Goal: Task Accomplishment & Management: Manage account settings

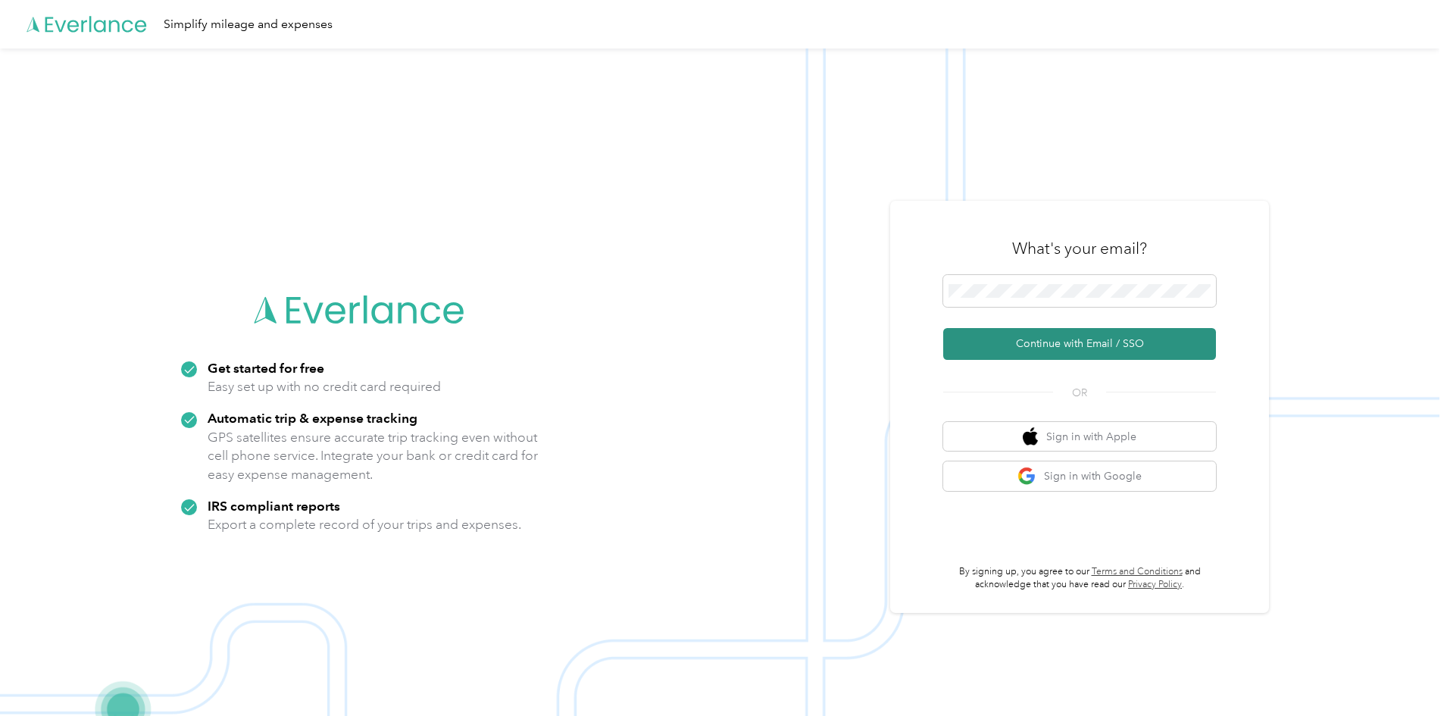
click at [1022, 349] on button "Continue with Email / SSO" at bounding box center [1079, 344] width 273 height 32
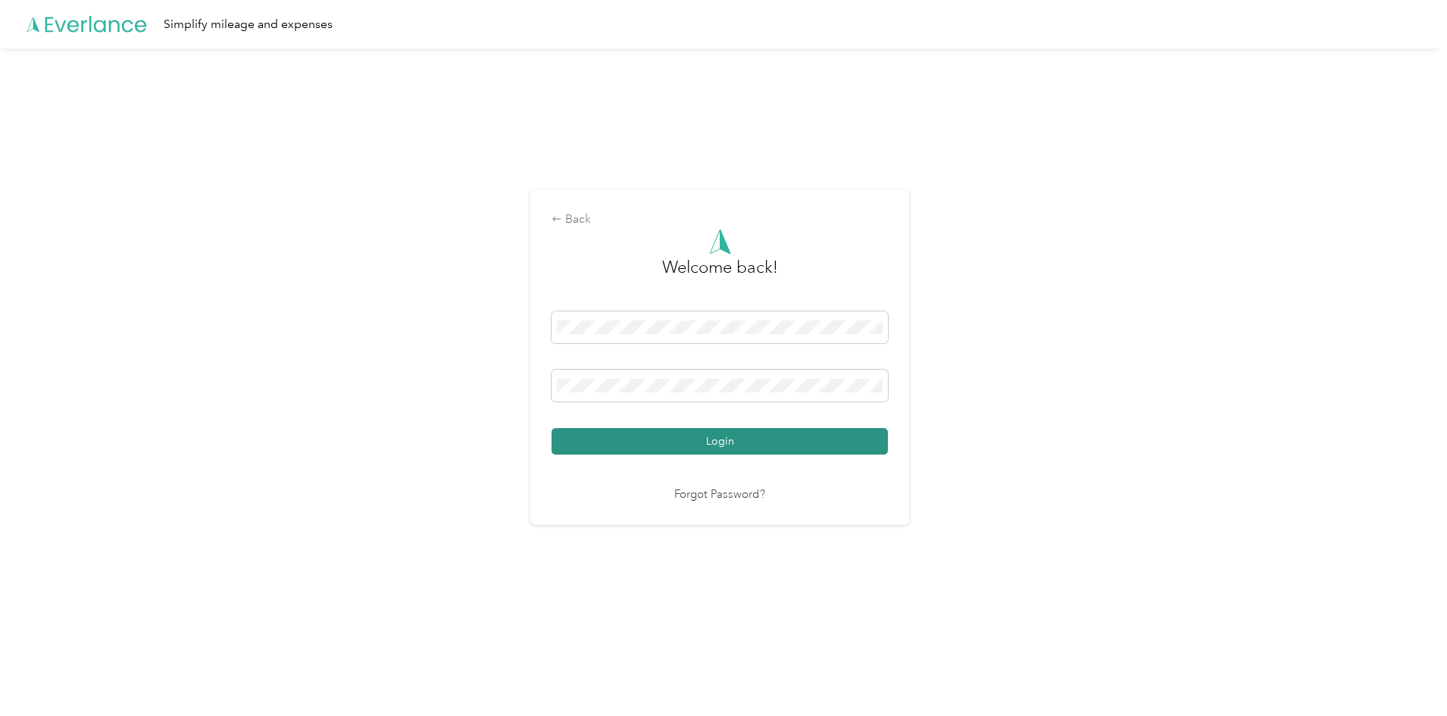
click at [691, 447] on button "Login" at bounding box center [719, 441] width 336 height 27
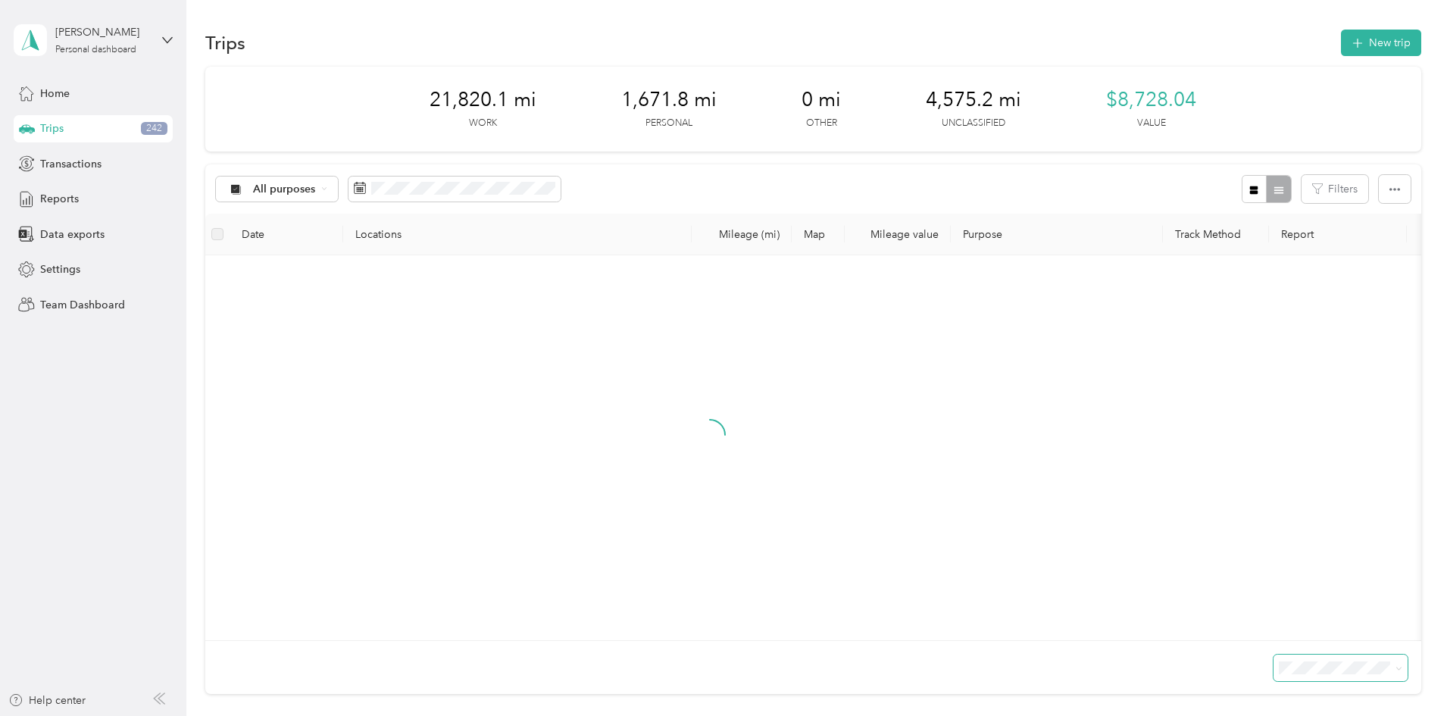
click at [1395, 674] on span at bounding box center [1398, 667] width 7 height 13
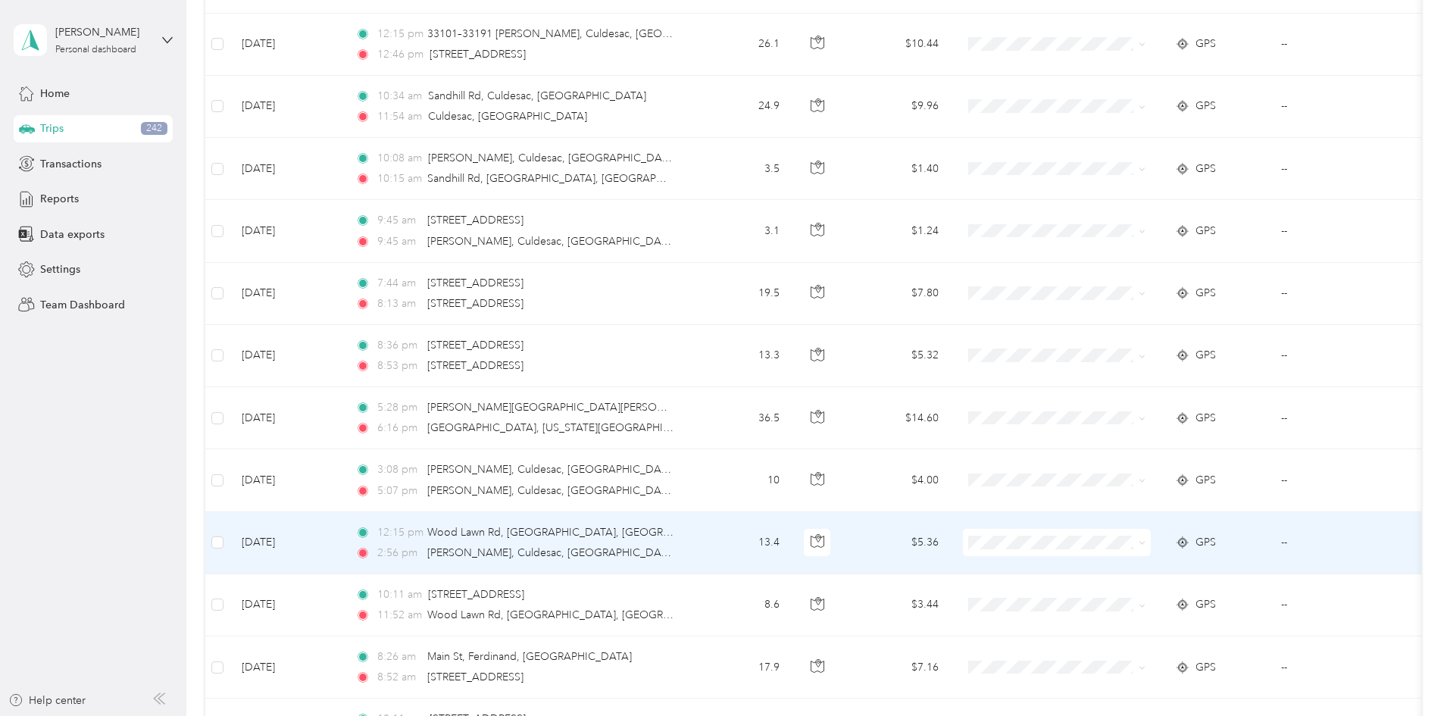
scroll to position [1371, 0]
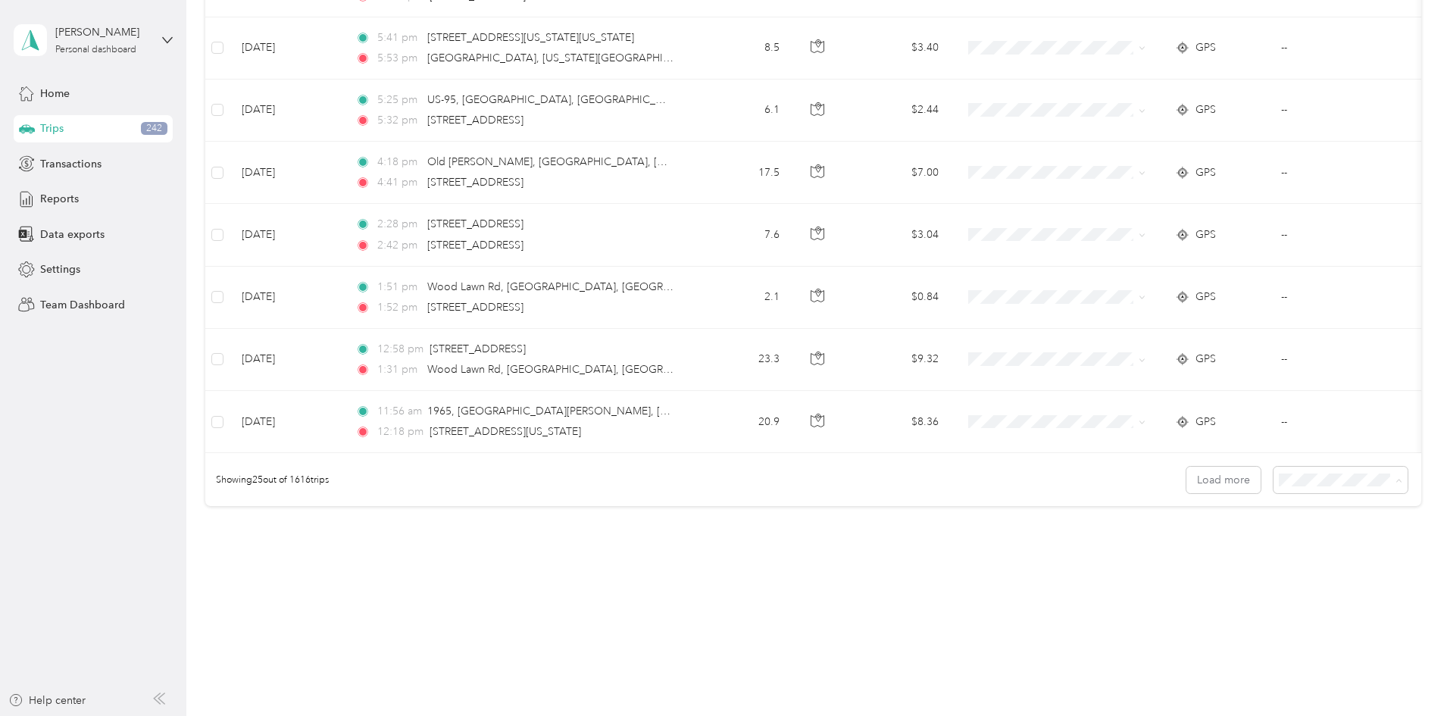
click at [1254, 558] on div "100 per load" at bounding box center [1235, 561] width 113 height 16
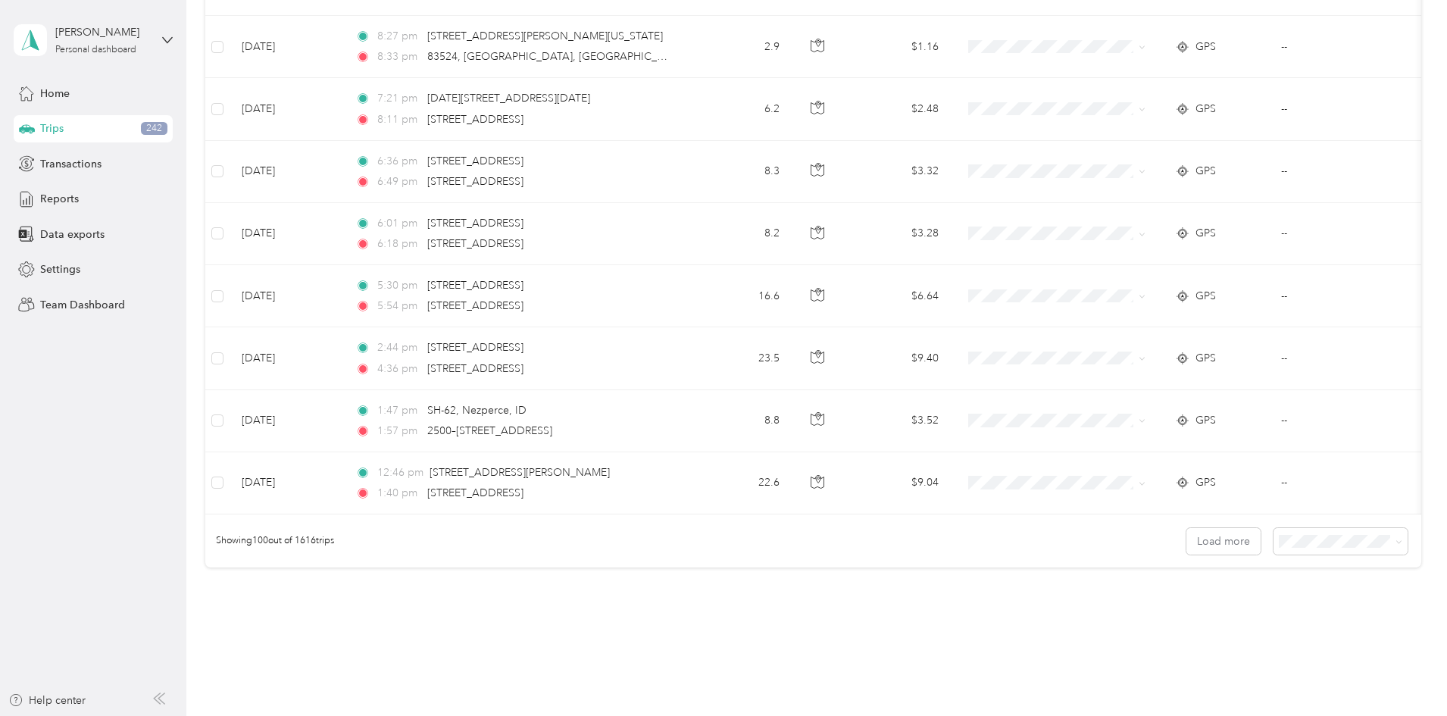
scroll to position [6044, 0]
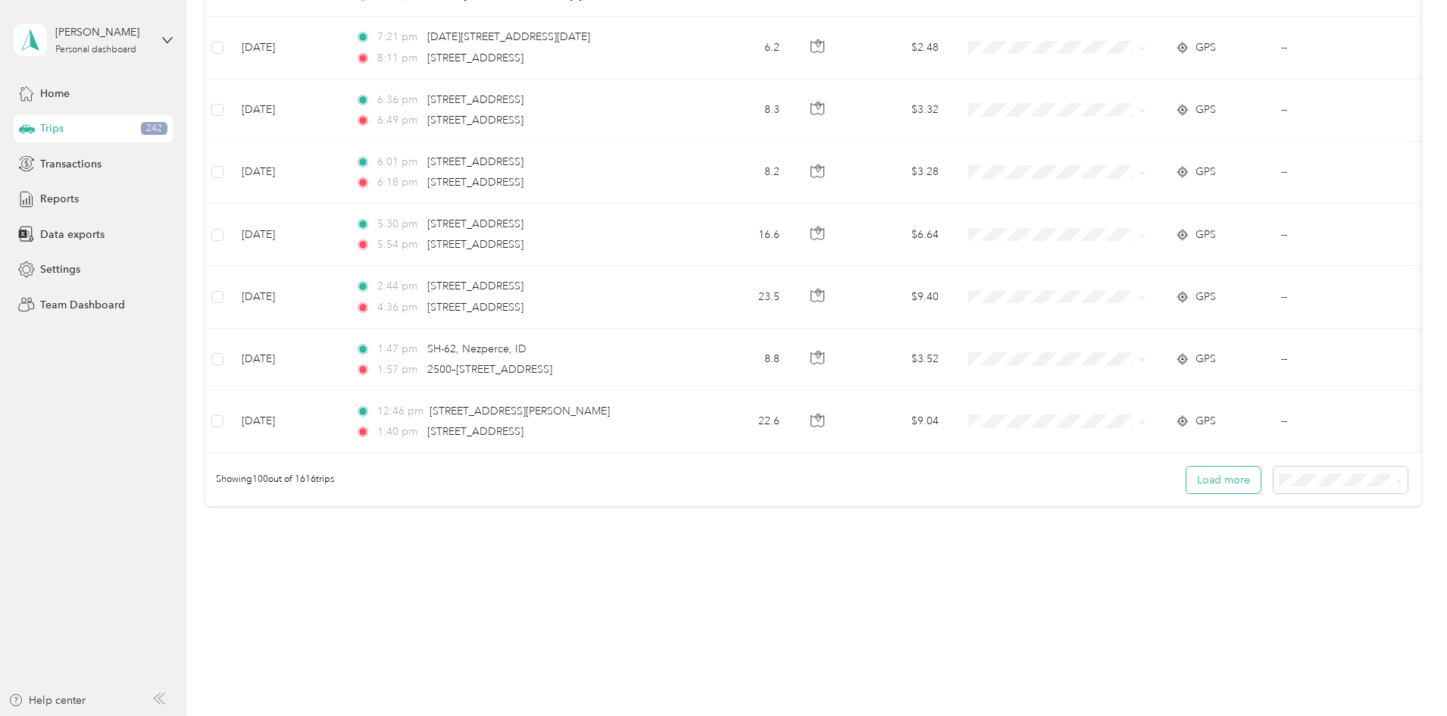
click at [1186, 480] on button "Load more" at bounding box center [1223, 480] width 74 height 27
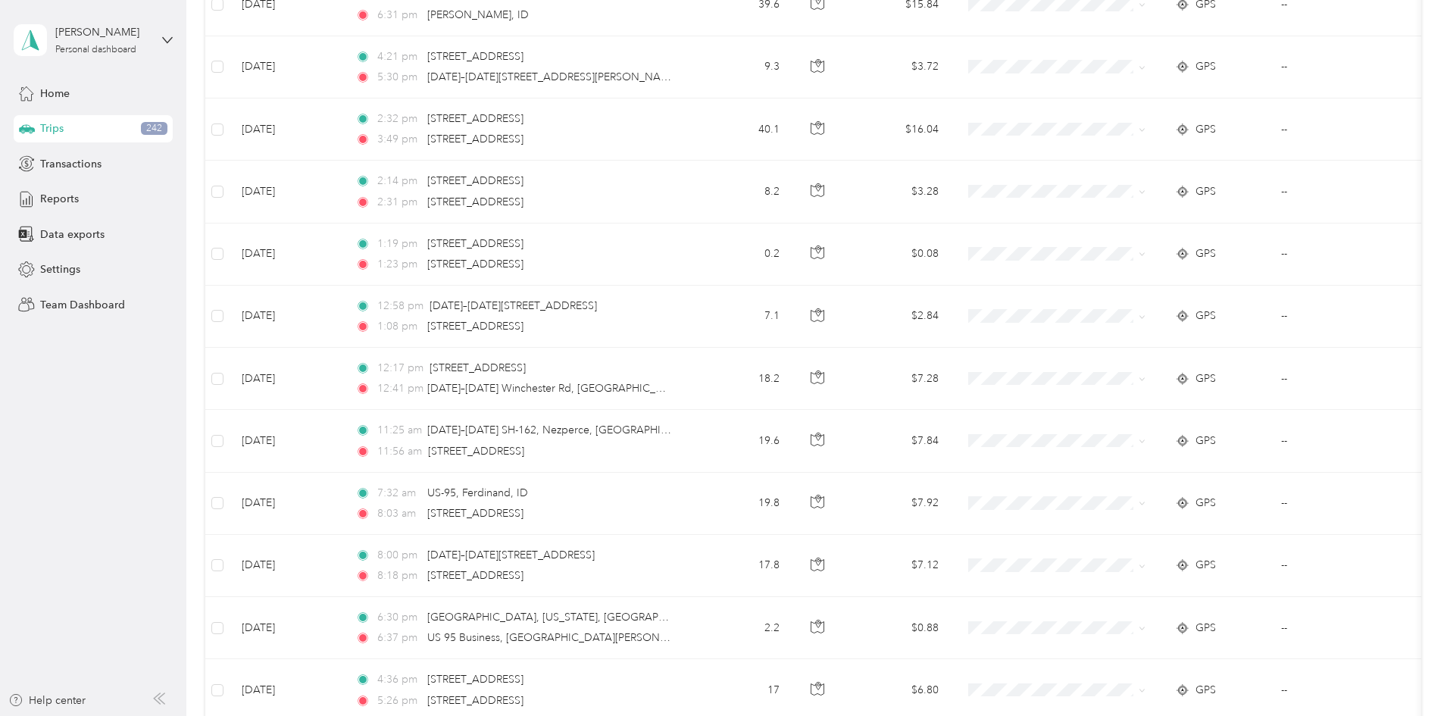
scroll to position [0, 0]
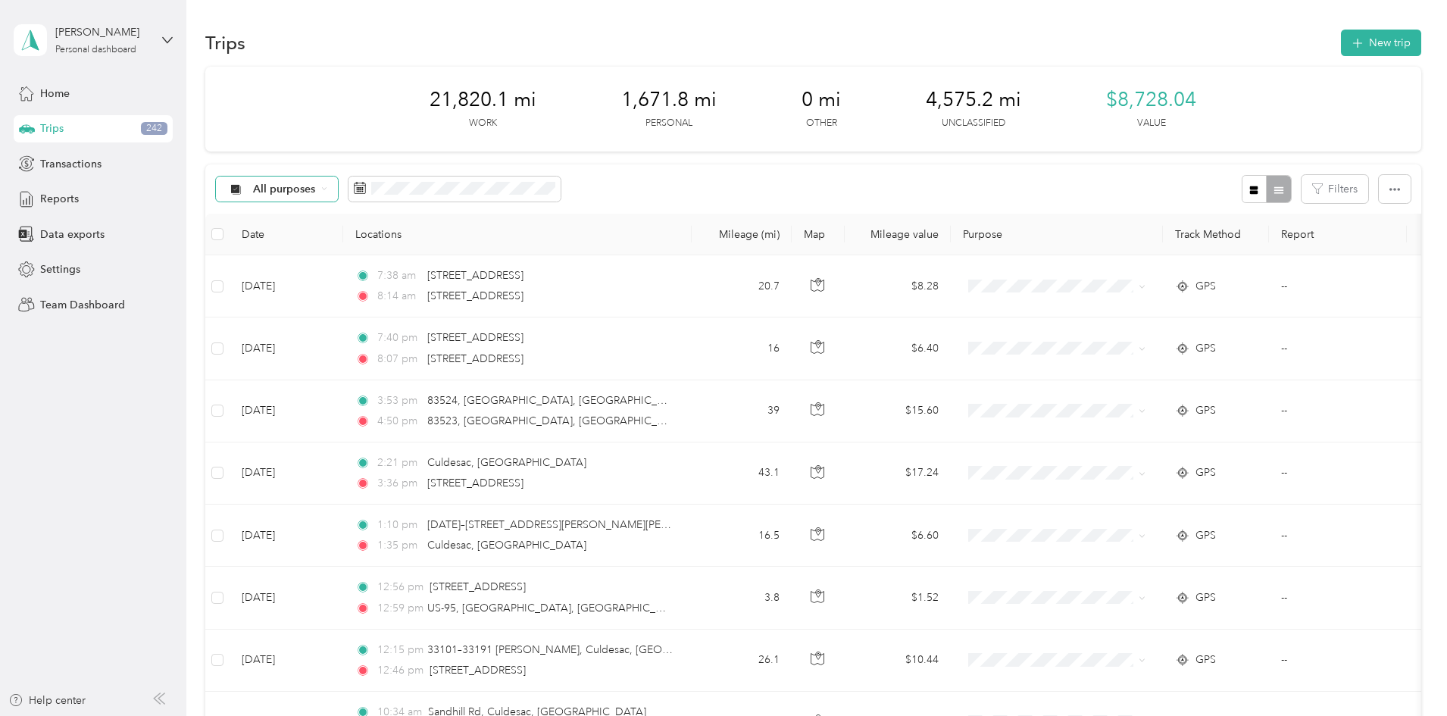
click at [316, 192] on span "All purposes" at bounding box center [284, 189] width 63 height 11
click at [383, 238] on span "Unclassified" at bounding box center [407, 241] width 105 height 16
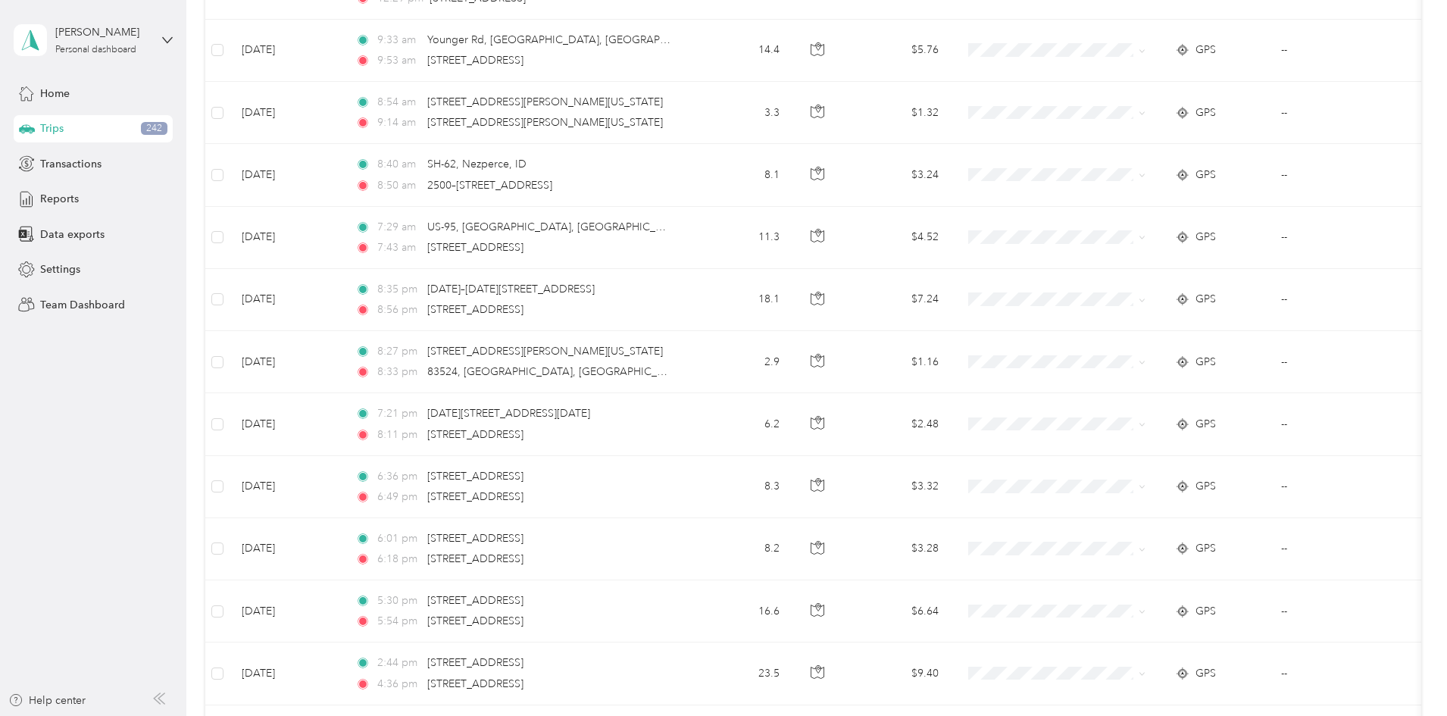
scroll to position [6044, 0]
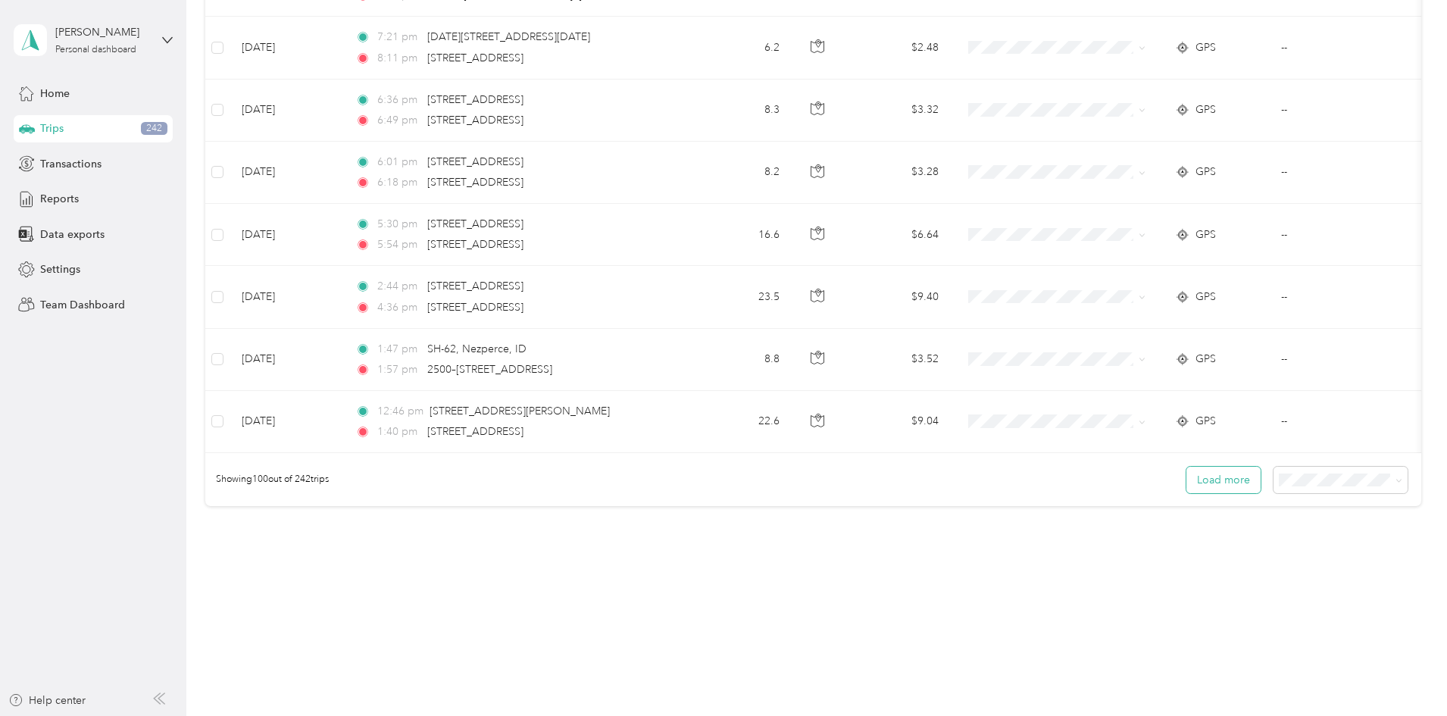
click at [1186, 476] on button "Load more" at bounding box center [1223, 480] width 74 height 27
click at [1186, 486] on button "Load more" at bounding box center [1223, 480] width 74 height 27
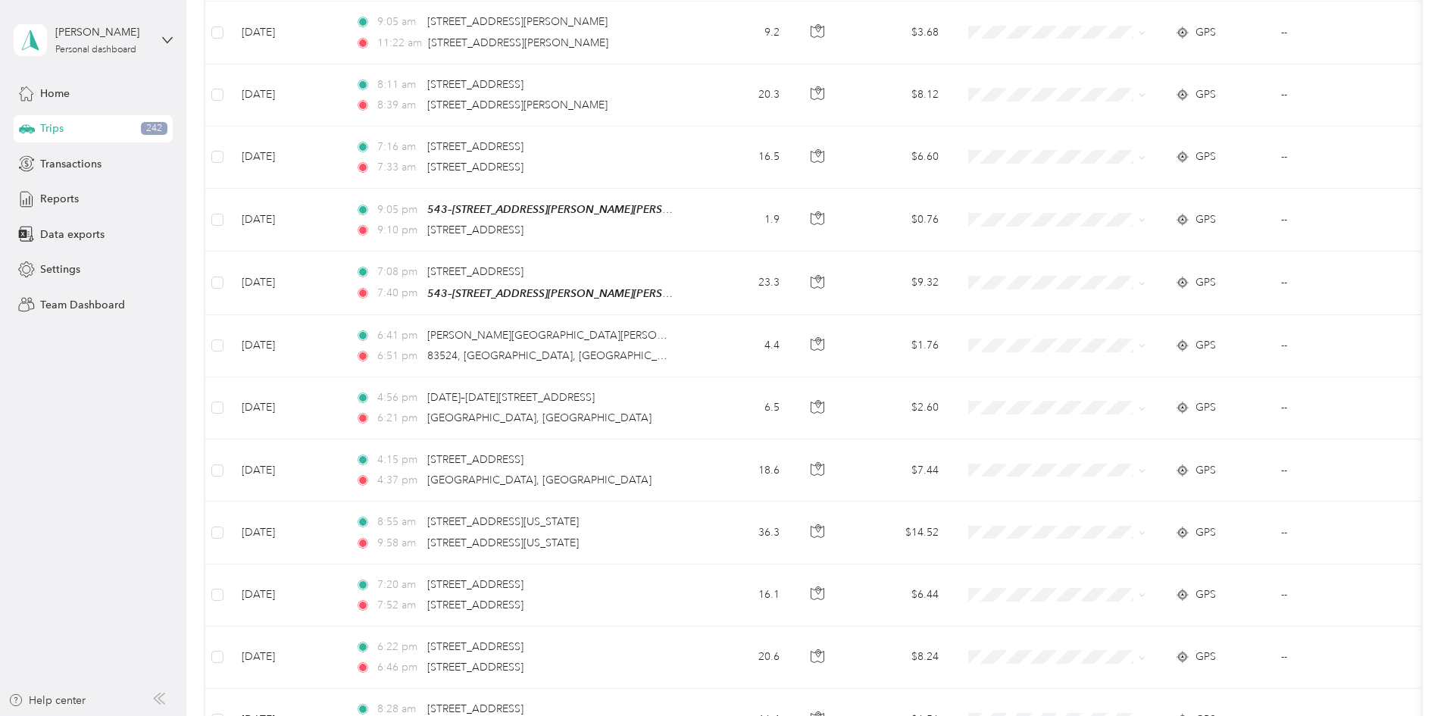
scroll to position [12275, 0]
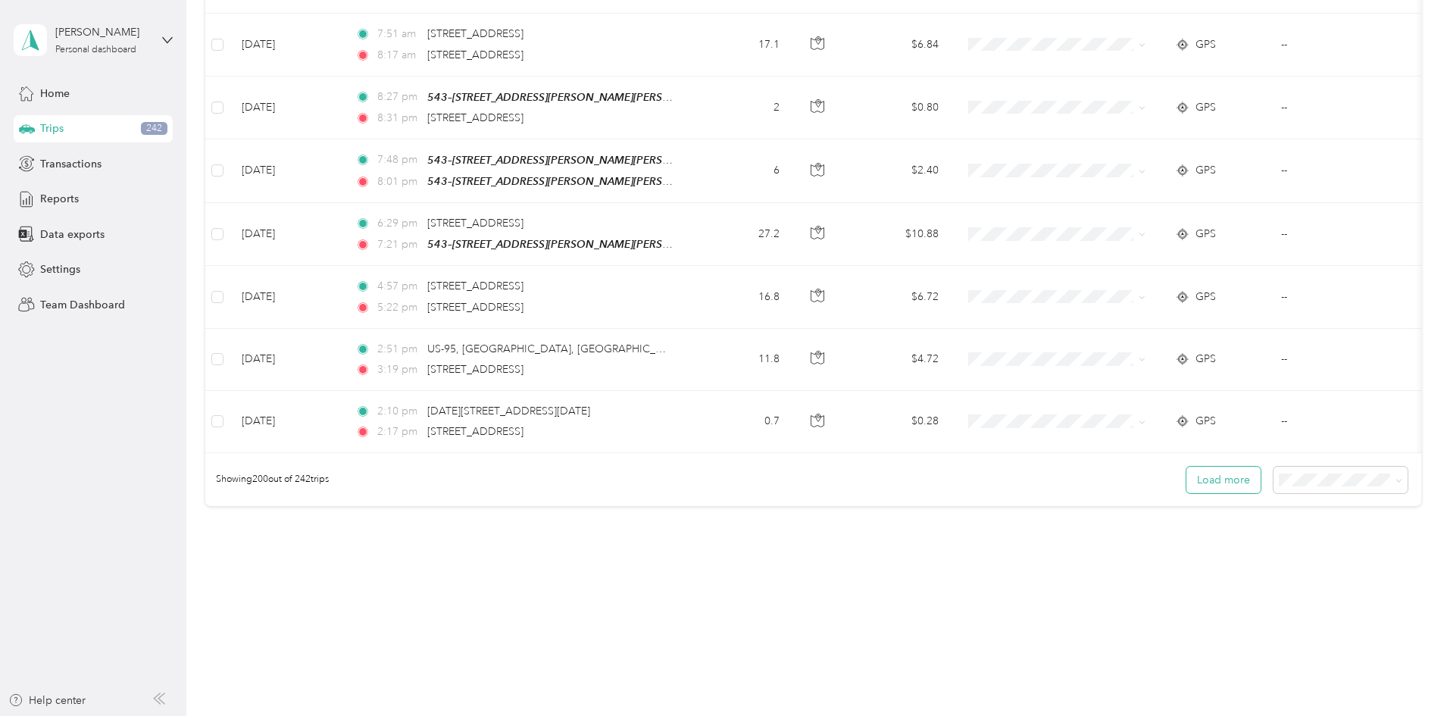
click at [1186, 483] on button "Load more" at bounding box center [1223, 480] width 74 height 27
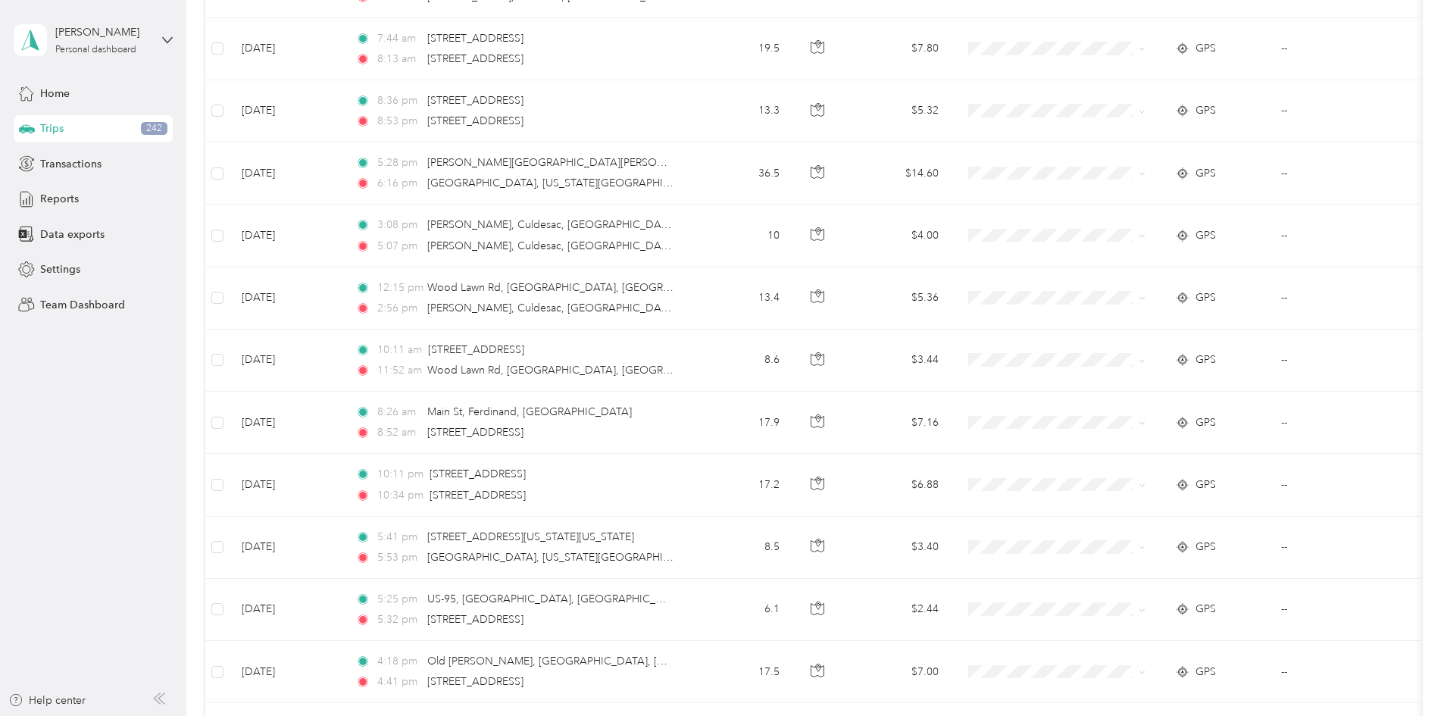
scroll to position [0, 0]
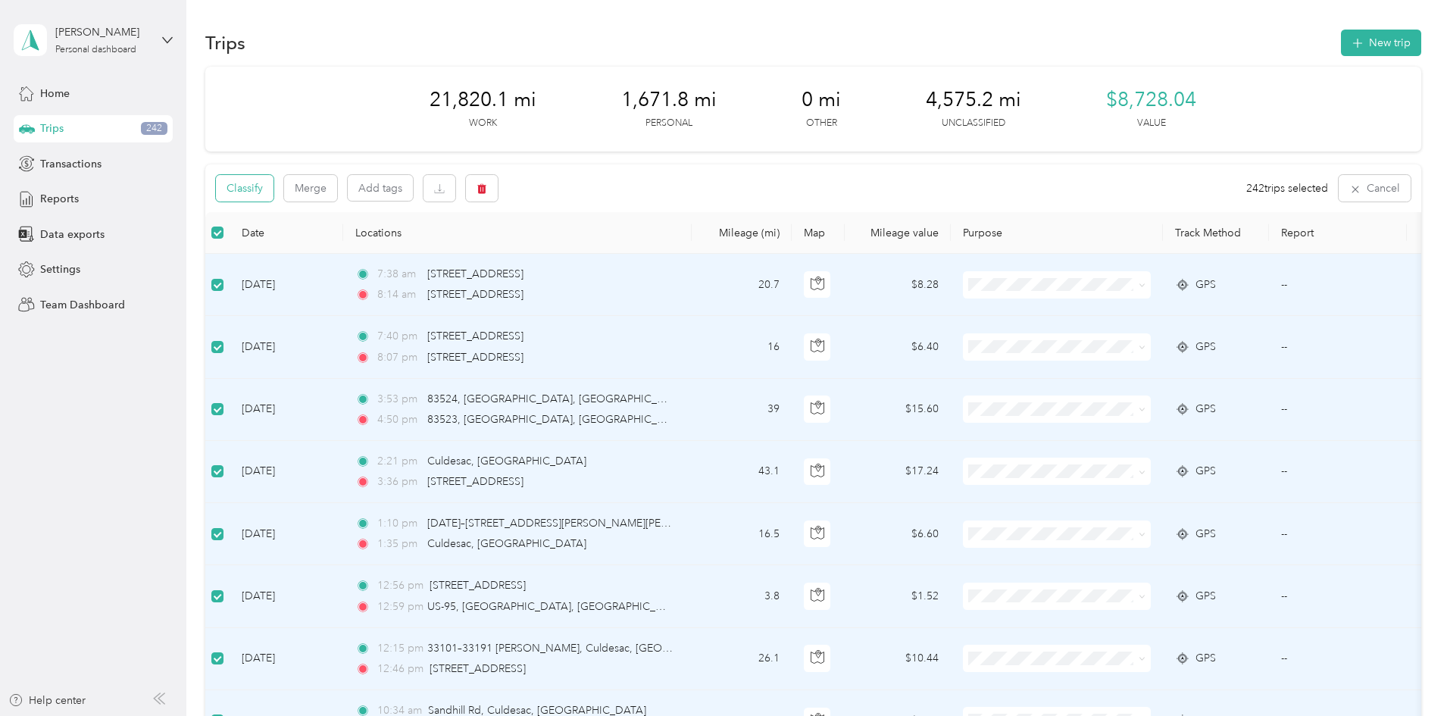
click at [273, 192] on button "Classify" at bounding box center [245, 188] width 58 height 27
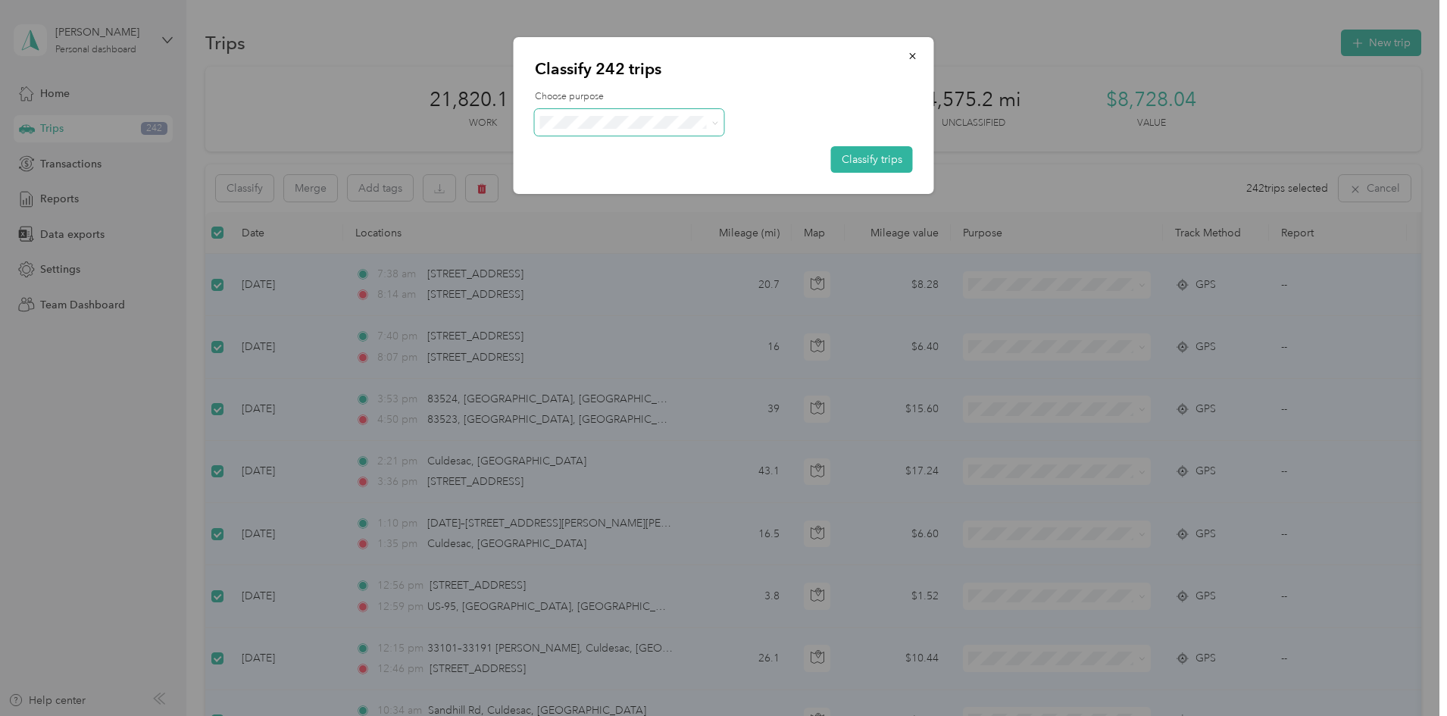
click at [686, 114] on span at bounding box center [629, 122] width 189 height 27
click at [711, 123] on span at bounding box center [712, 122] width 12 height 16
click at [717, 121] on icon at bounding box center [714, 123] width 7 height 7
click at [683, 204] on span "St. [PERSON_NAME]" at bounding box center [642, 203] width 141 height 16
click at [886, 168] on button "Classify trips" at bounding box center [872, 159] width 82 height 27
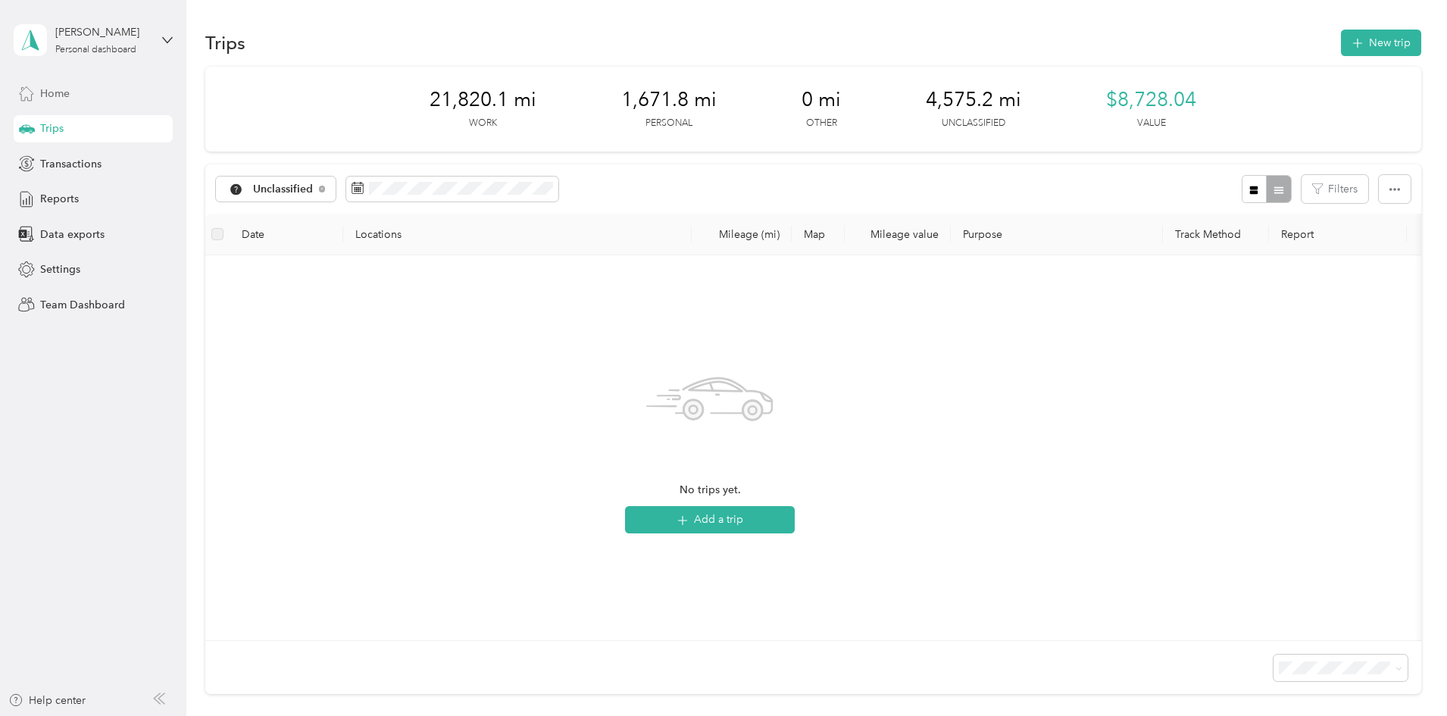
click at [61, 97] on span "Home" at bounding box center [55, 94] width 30 height 16
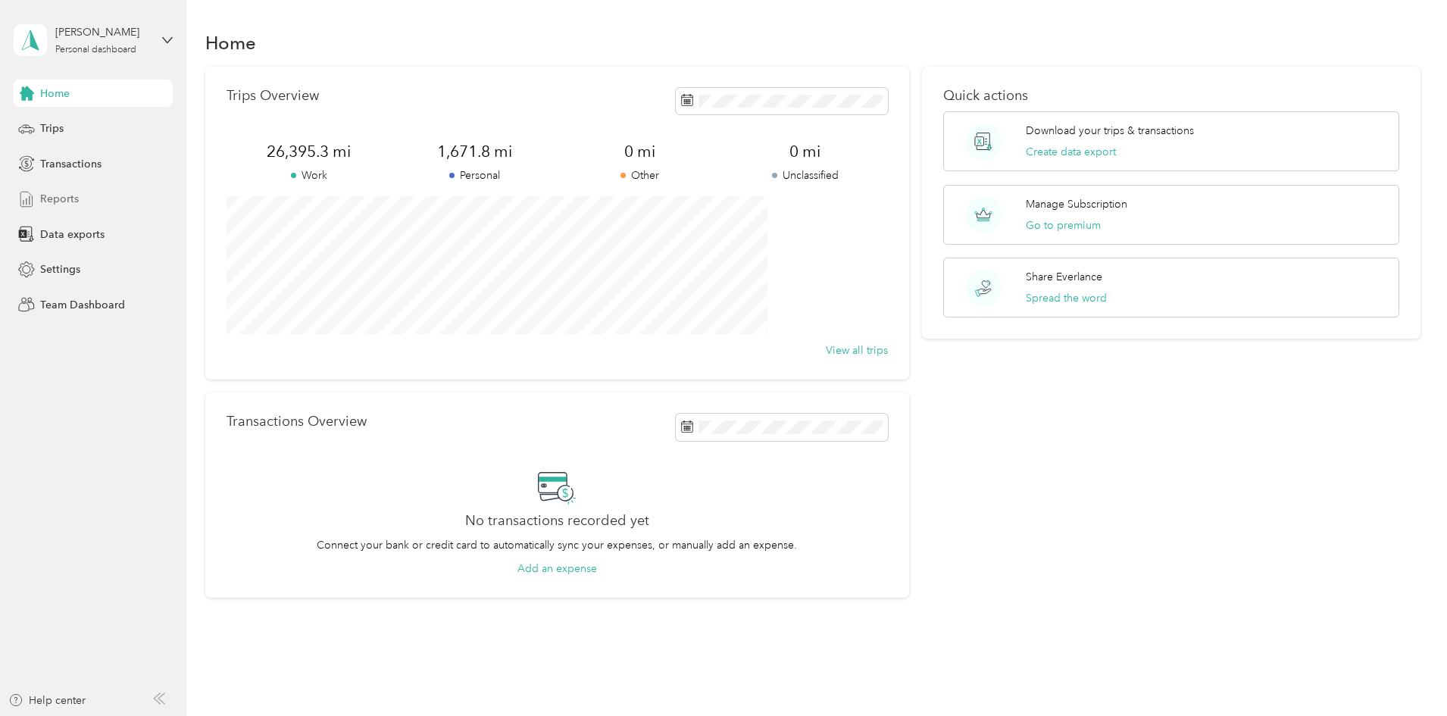
click at [59, 199] on span "Reports" at bounding box center [59, 199] width 39 height 16
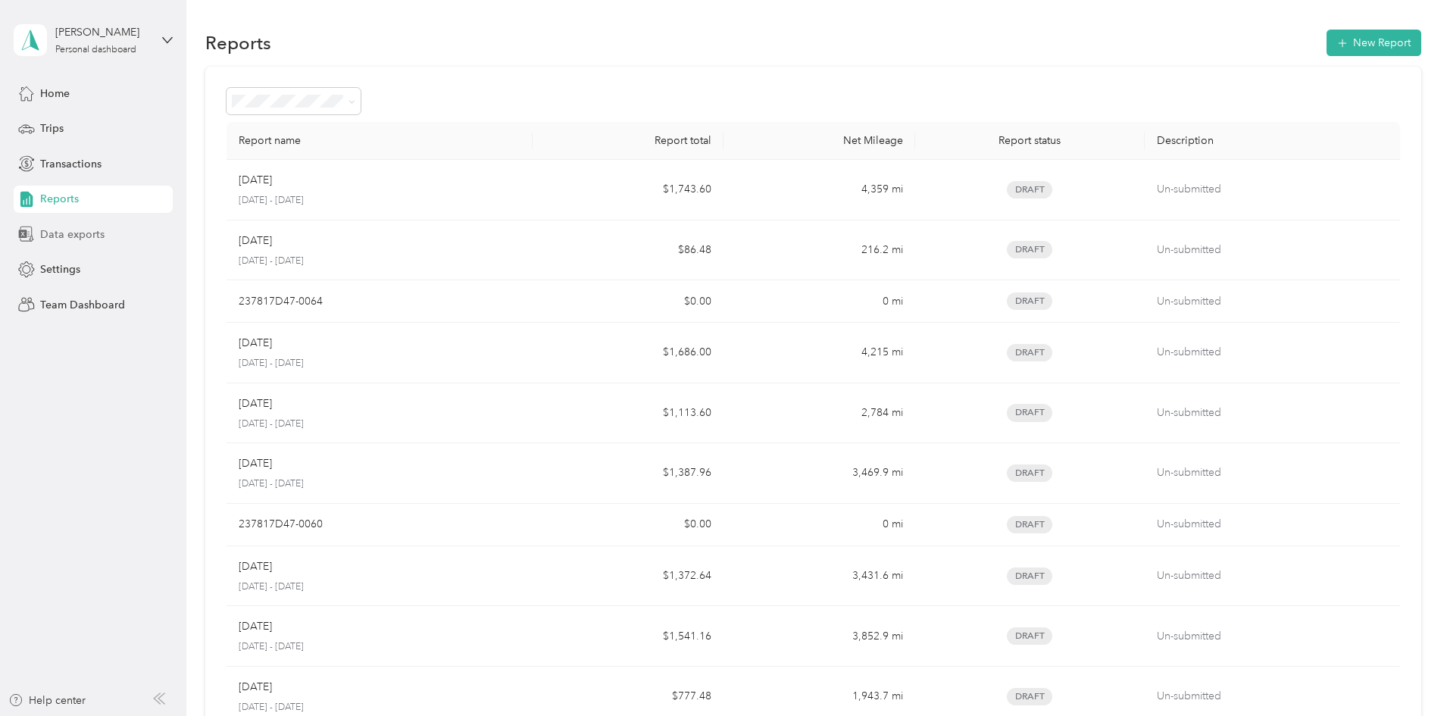
click at [72, 235] on span "Data exports" at bounding box center [72, 235] width 64 height 16
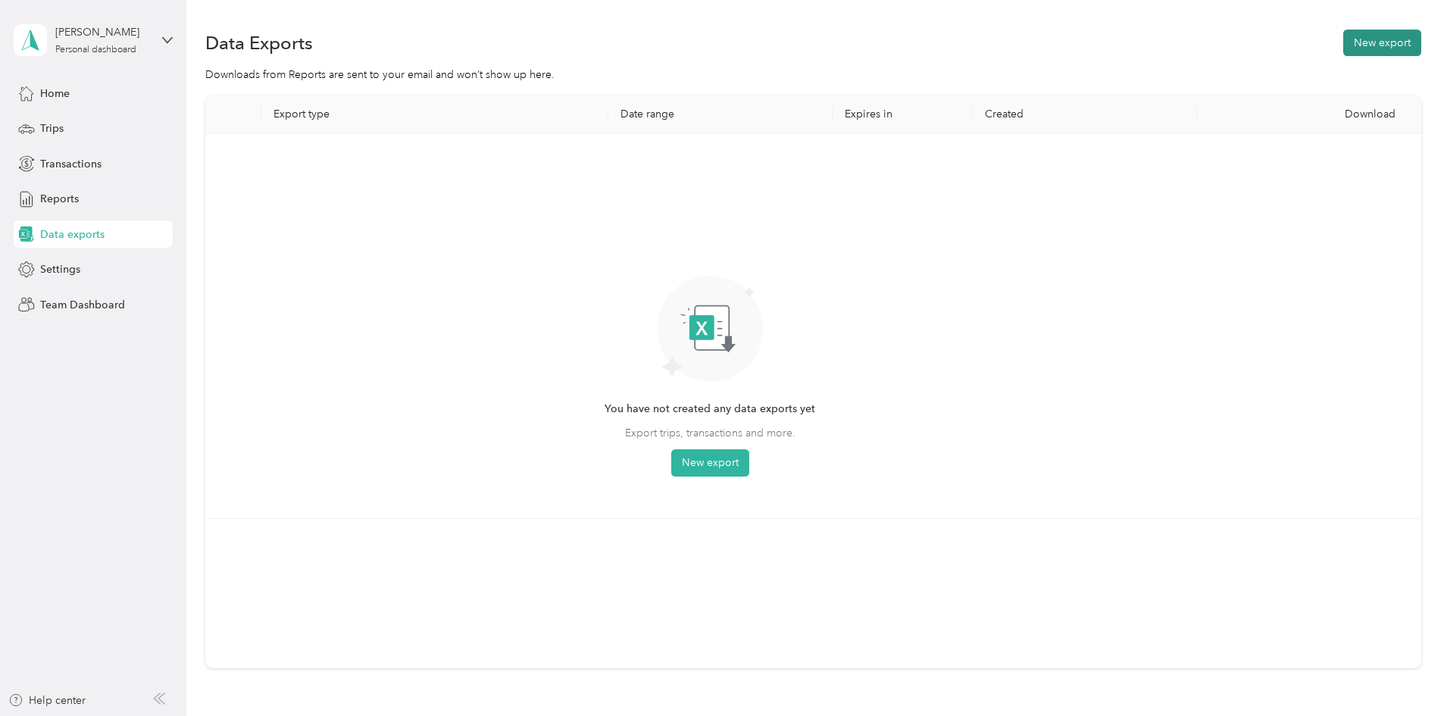
click at [1343, 48] on button "New export" at bounding box center [1382, 43] width 78 height 27
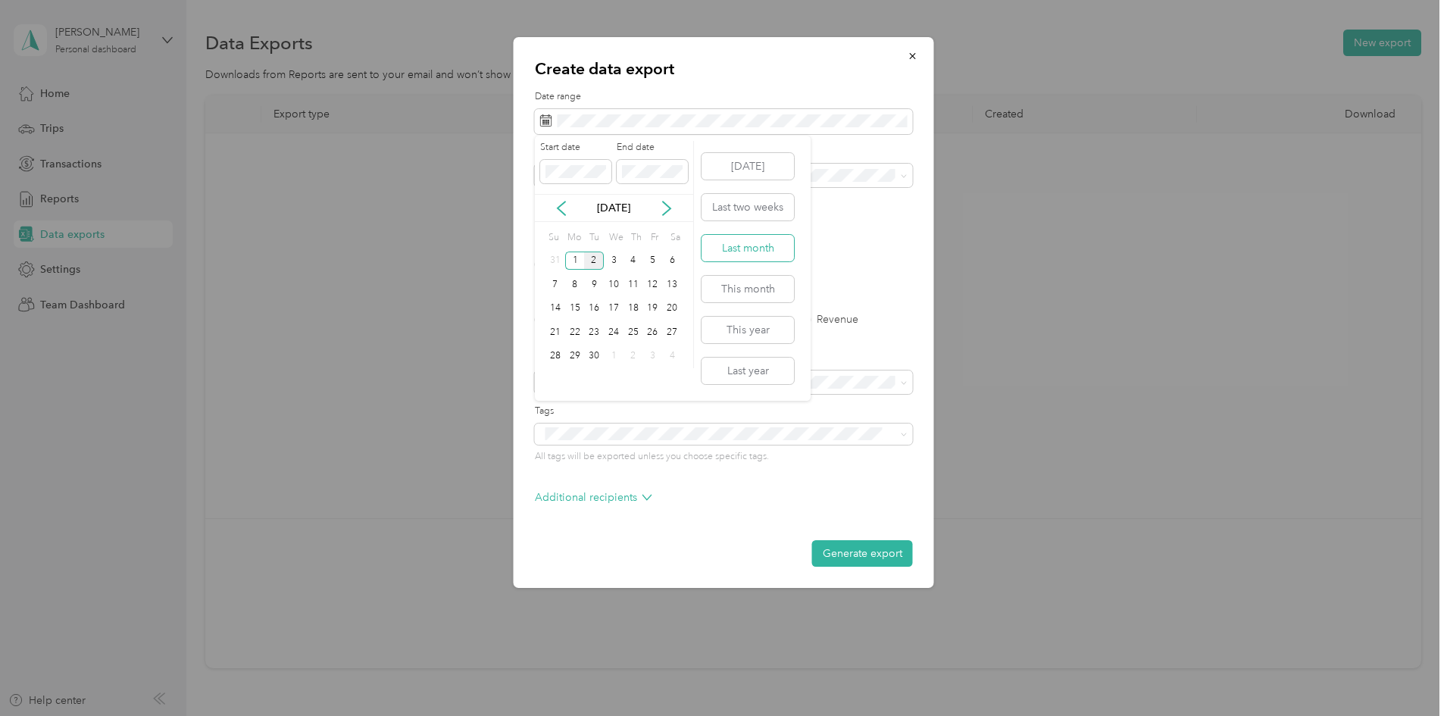
click at [752, 259] on button "Last month" at bounding box center [747, 248] width 92 height 27
click at [648, 267] on label "PDF" at bounding box center [662, 264] width 36 height 11
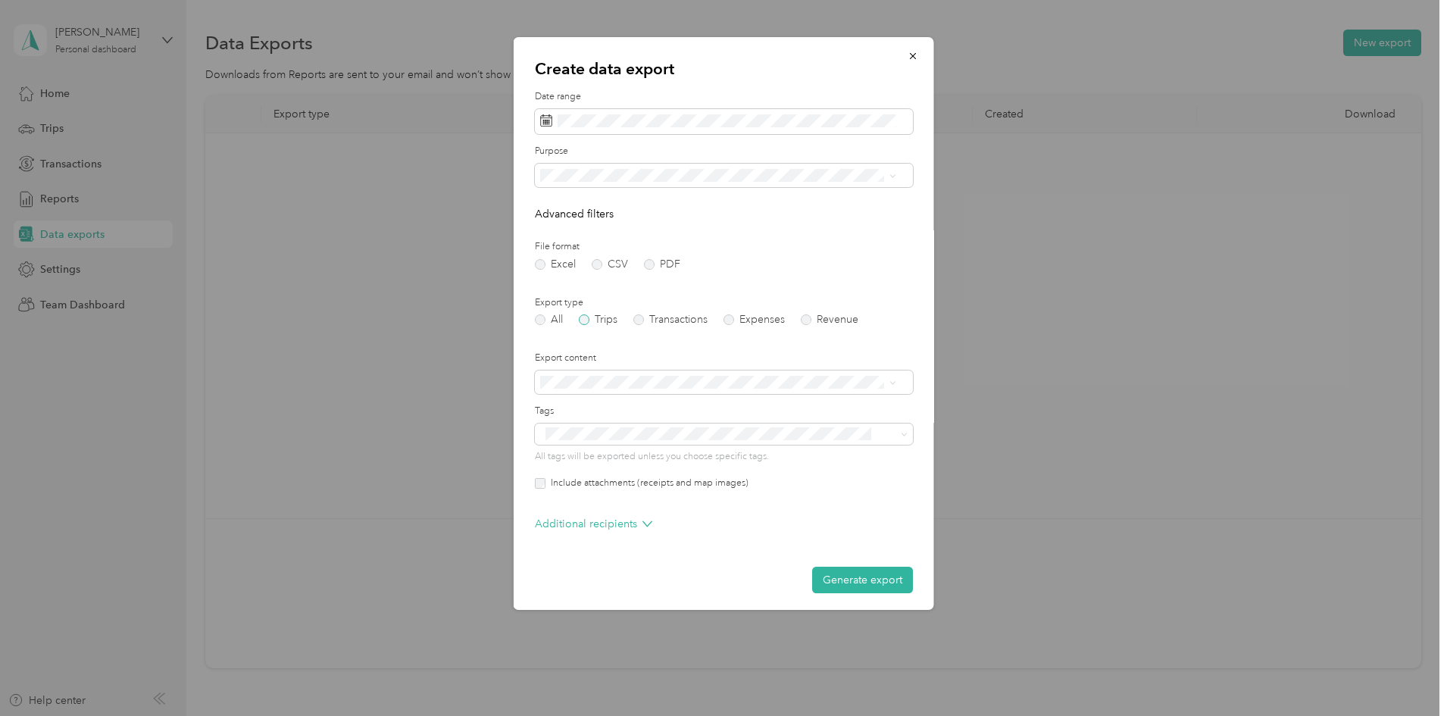
click at [586, 318] on label "Trips" at bounding box center [598, 319] width 39 height 11
click at [780, 533] on div "Additional recipients" at bounding box center [724, 528] width 378 height 24
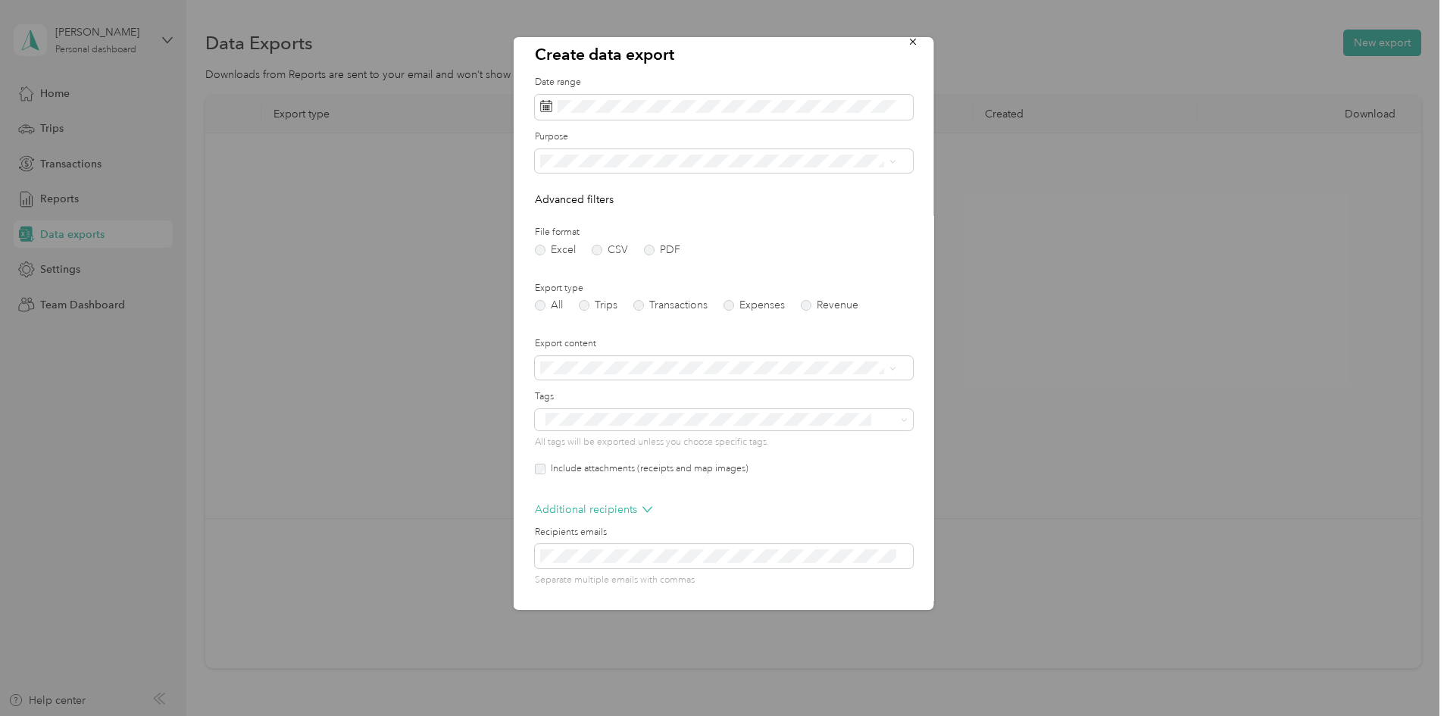
scroll to position [19, 0]
click at [545, 295] on label "All" at bounding box center [549, 300] width 28 height 11
click at [590, 300] on label "Trips" at bounding box center [598, 300] width 39 height 11
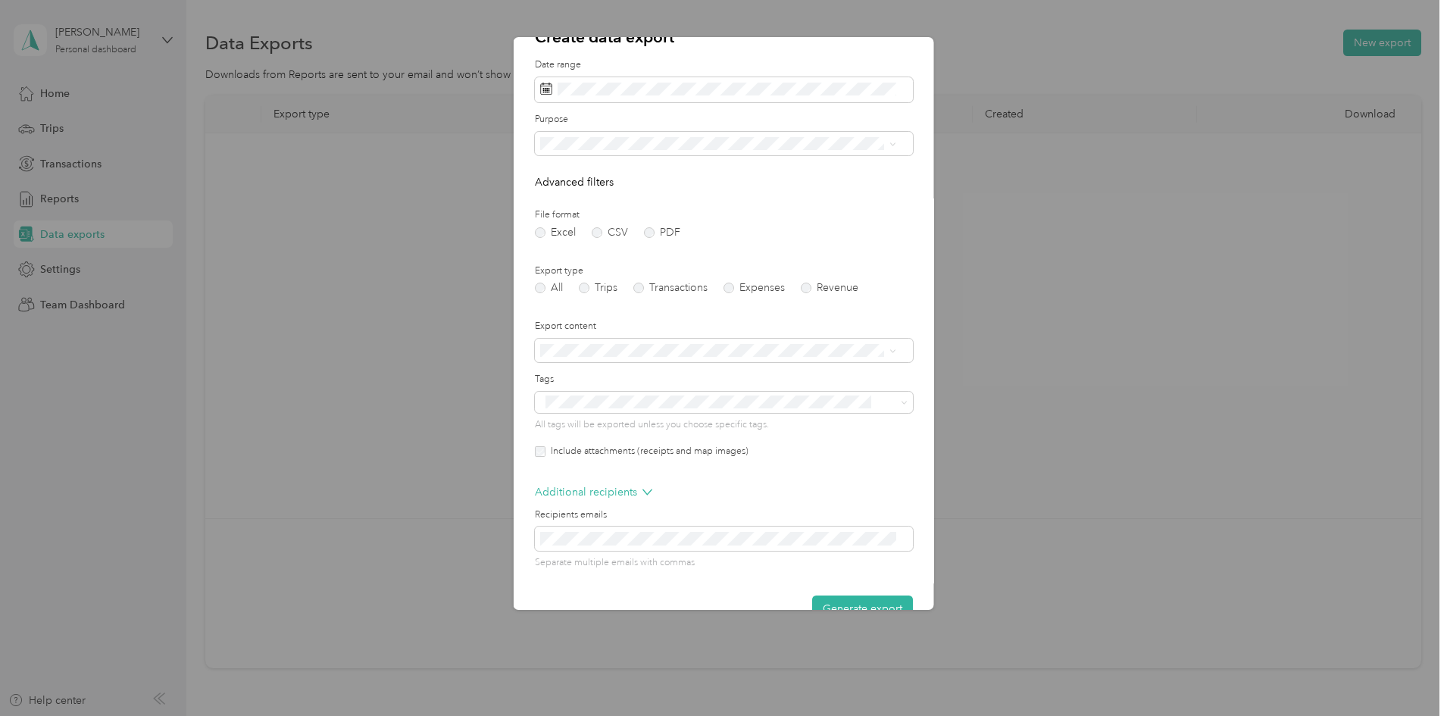
scroll to position [0, 0]
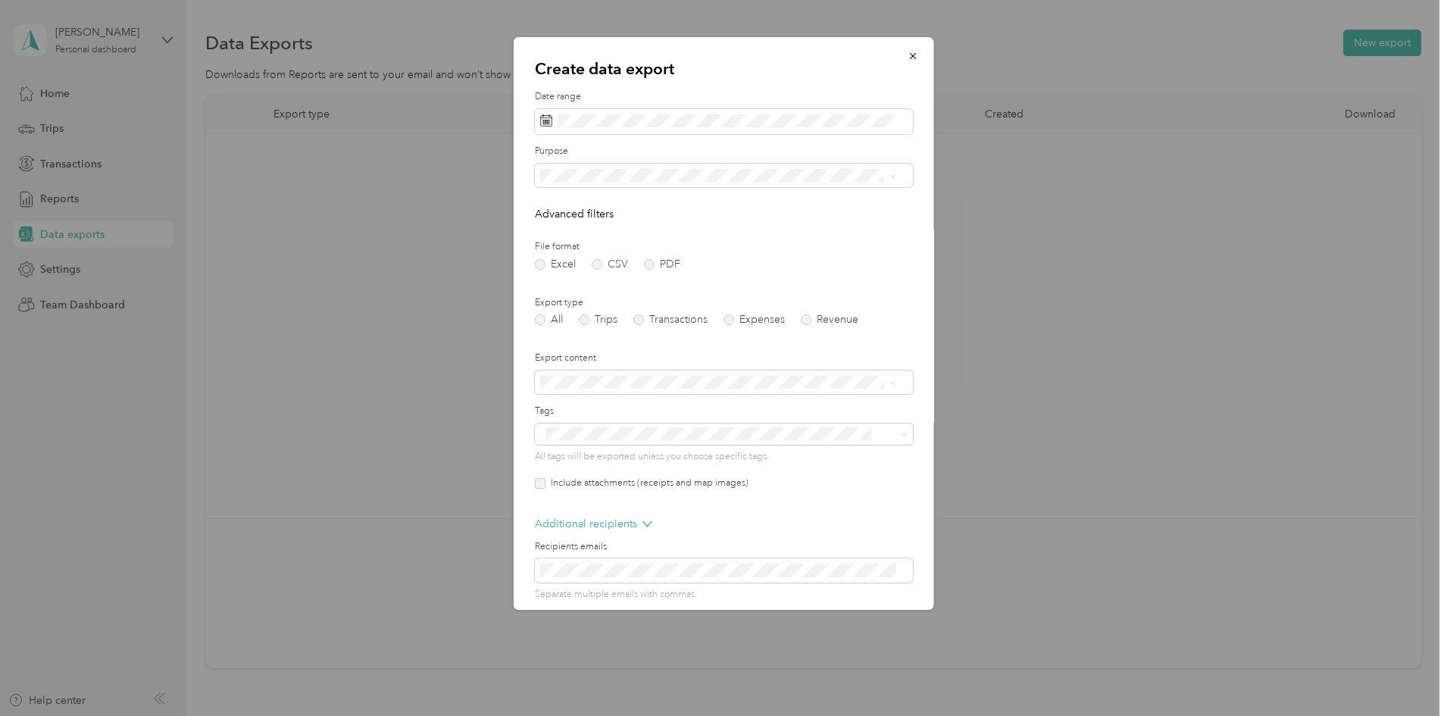
click at [537, 270] on form "Date range Purpose Advanced filters File format Excel CSV PDF Export type All T…" at bounding box center [724, 372] width 378 height 564
click at [537, 263] on label "Excel" at bounding box center [555, 264] width 41 height 11
click at [656, 264] on label "PDF" at bounding box center [662, 264] width 36 height 11
click at [895, 433] on span at bounding box center [901, 434] width 12 height 11
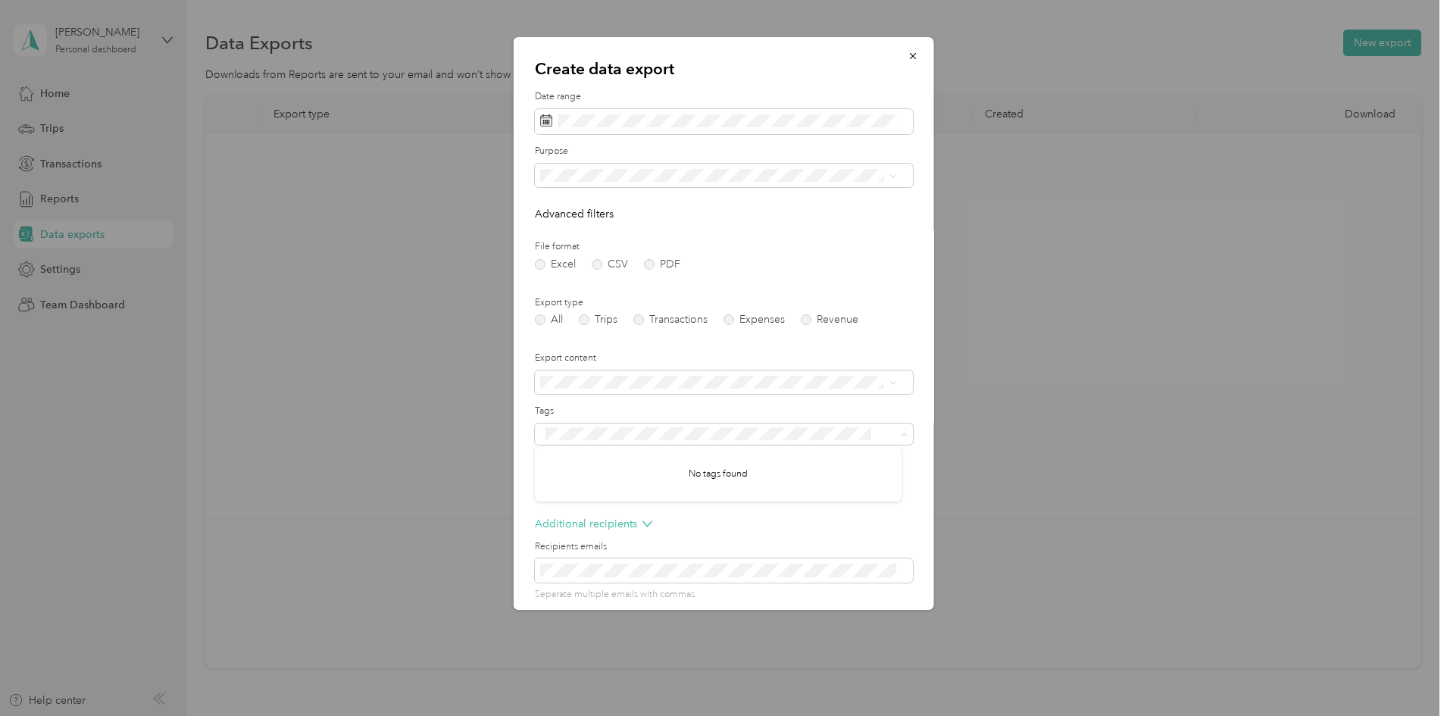
click at [915, 494] on div "Create data export Date range Purpose Advanced filters File format Excel CSV PD…" at bounding box center [724, 323] width 420 height 573
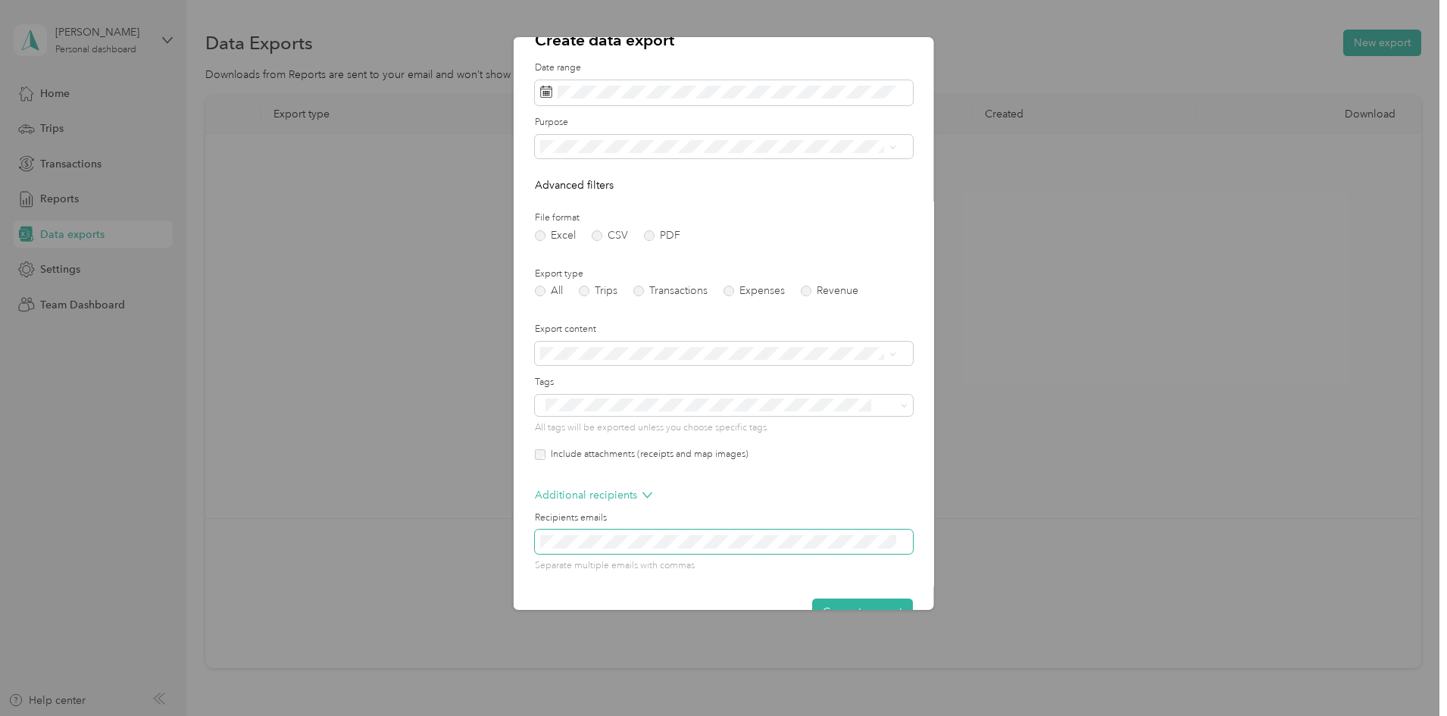
scroll to position [65, 0]
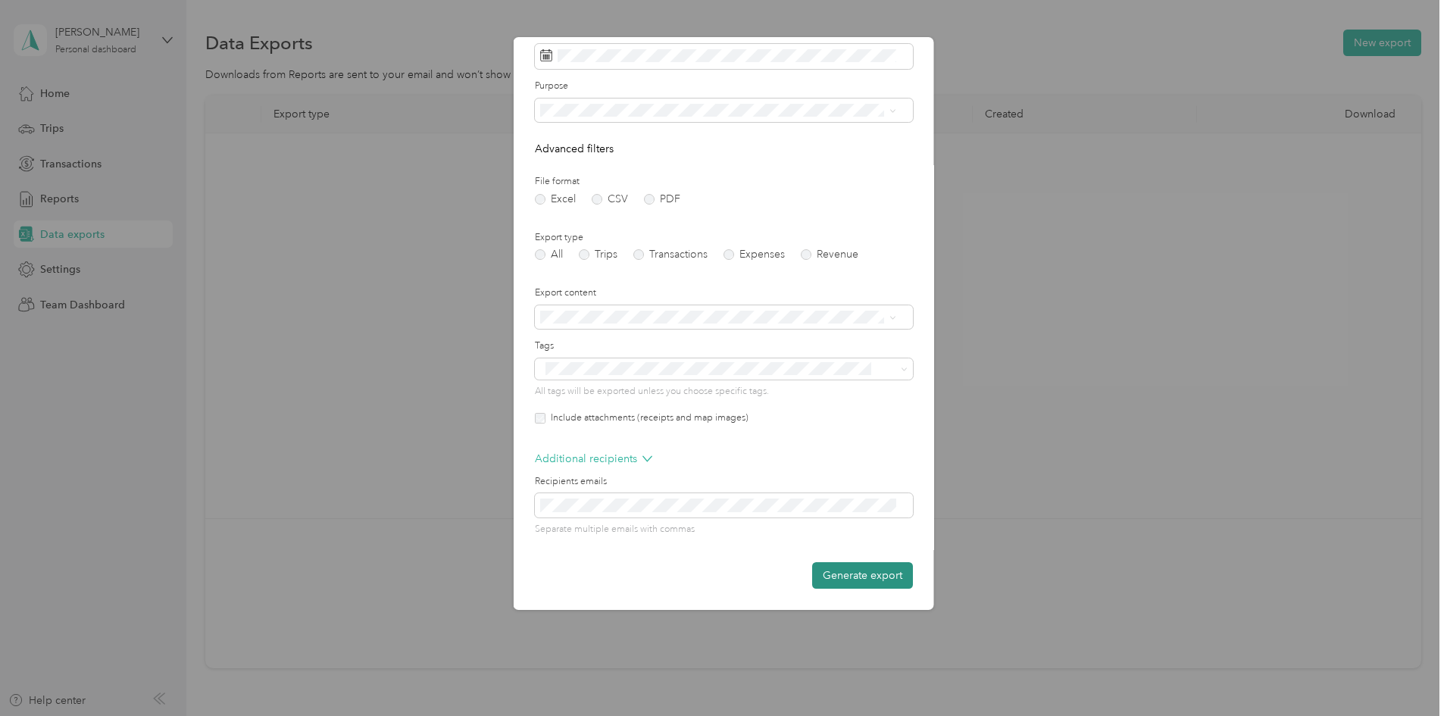
click at [850, 574] on button "Generate export" at bounding box center [862, 575] width 101 height 27
